Goal: Task Accomplishment & Management: Manage account settings

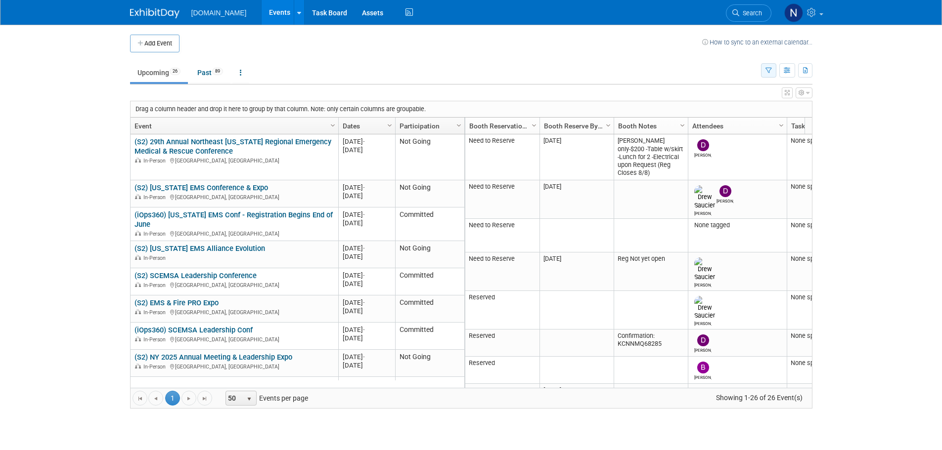
click at [766, 68] on icon "button" at bounding box center [768, 71] width 6 height 6
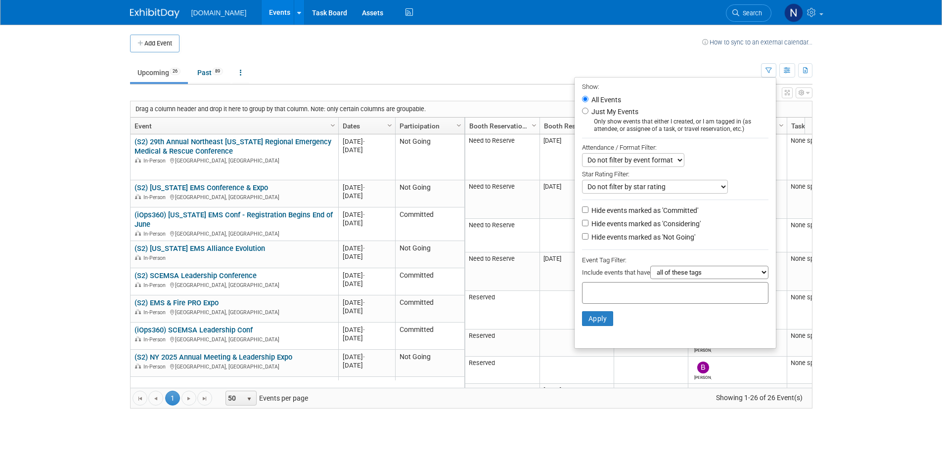
click at [603, 242] on label "Hide events marked as 'Not Going'" at bounding box center [642, 237] width 106 height 10
click at [588, 240] on input "Hide events marked as 'Not Going'" at bounding box center [585, 236] width 6 height 6
checkbox input "true"
click at [604, 316] on button "Apply" at bounding box center [598, 318] width 32 height 15
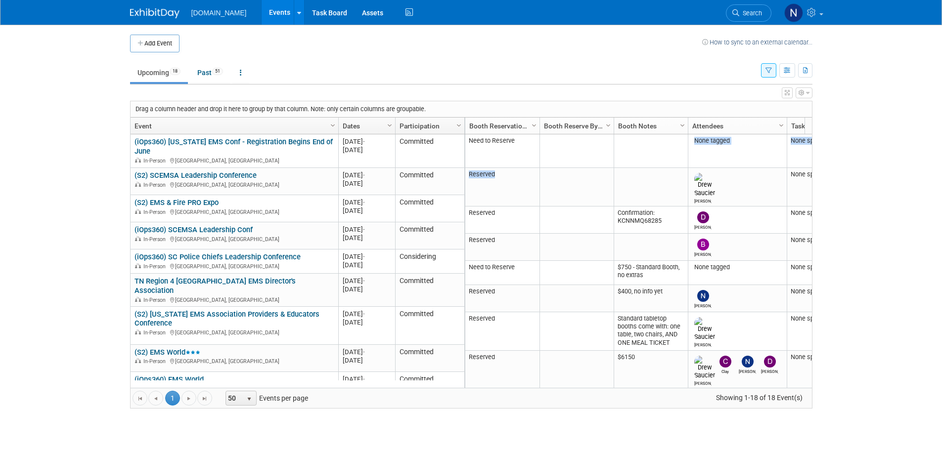
click at [597, 247] on tbody "Need to Reserve None tagged None specified Transport: None Lodging: None 2025 M…" at bounding box center [695, 402] width 460 height 537
click at [52, 170] on body "Schedule2.IT Events Add Event Bulk Upload Events Shareable Event Boards Recentl…" at bounding box center [471, 225] width 942 height 450
